Goal: Find specific page/section: Find specific page/section

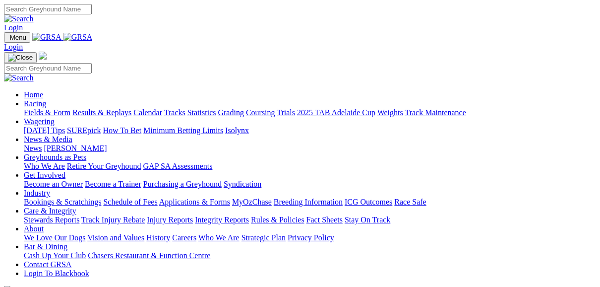
click at [54, 108] on link "Fields & Form" at bounding box center [47, 112] width 47 height 8
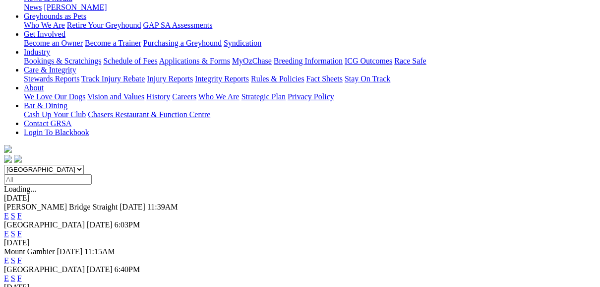
scroll to position [198, 0]
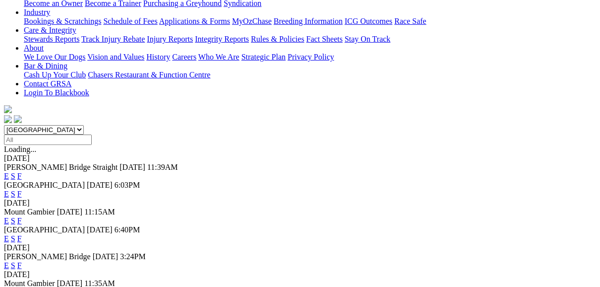
click at [22, 261] on link "F" at bounding box center [19, 265] width 4 height 8
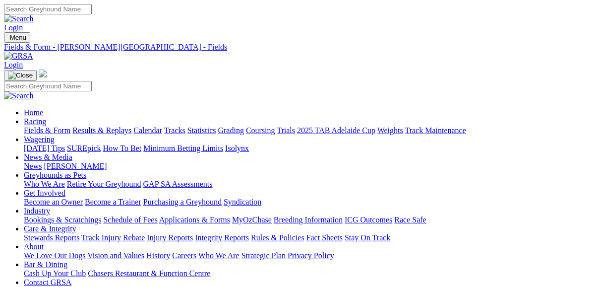
click at [35, 126] on link "Fields & Form" at bounding box center [47, 130] width 47 height 8
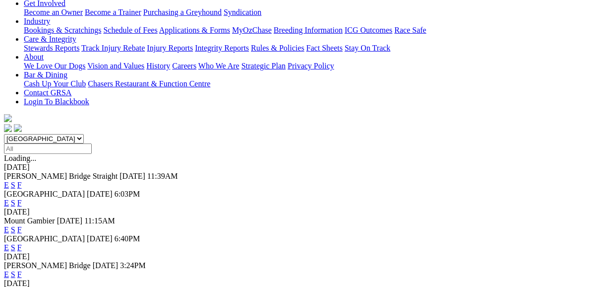
scroll to position [198, 0]
